Goal: Task Accomplishment & Management: Complete application form

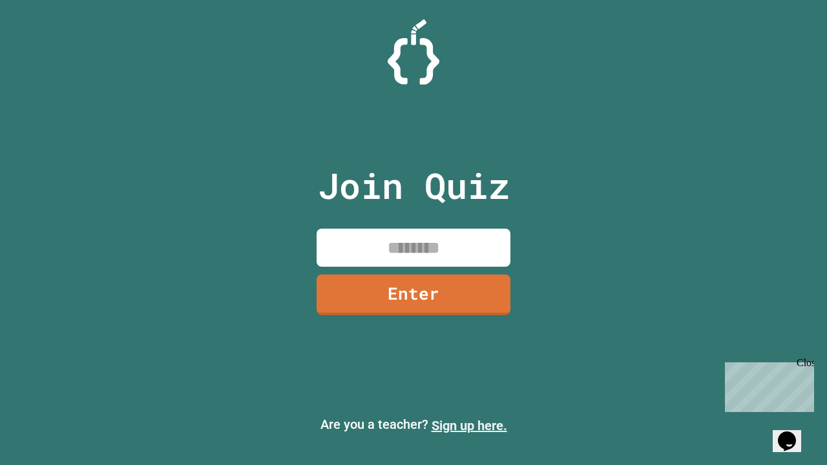
click at [469, 426] on link "Sign up here." at bounding box center [470, 426] width 76 height 16
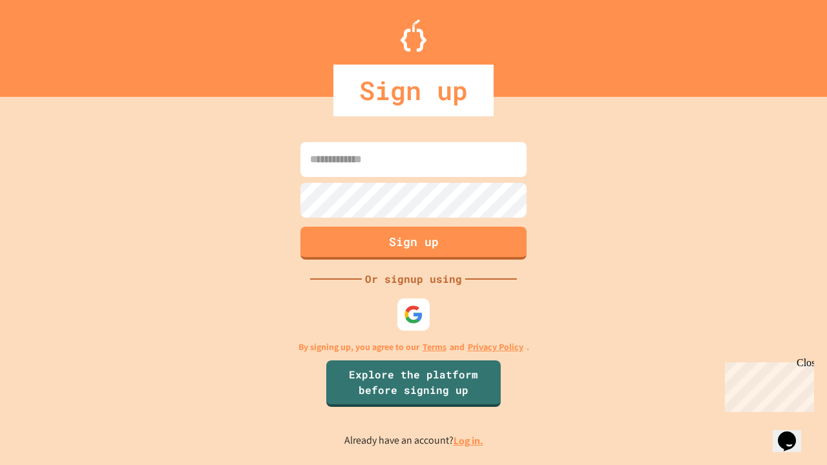
click at [469, 441] on link "Log in." at bounding box center [469, 441] width 30 height 14
